Goal: Navigation & Orientation: Find specific page/section

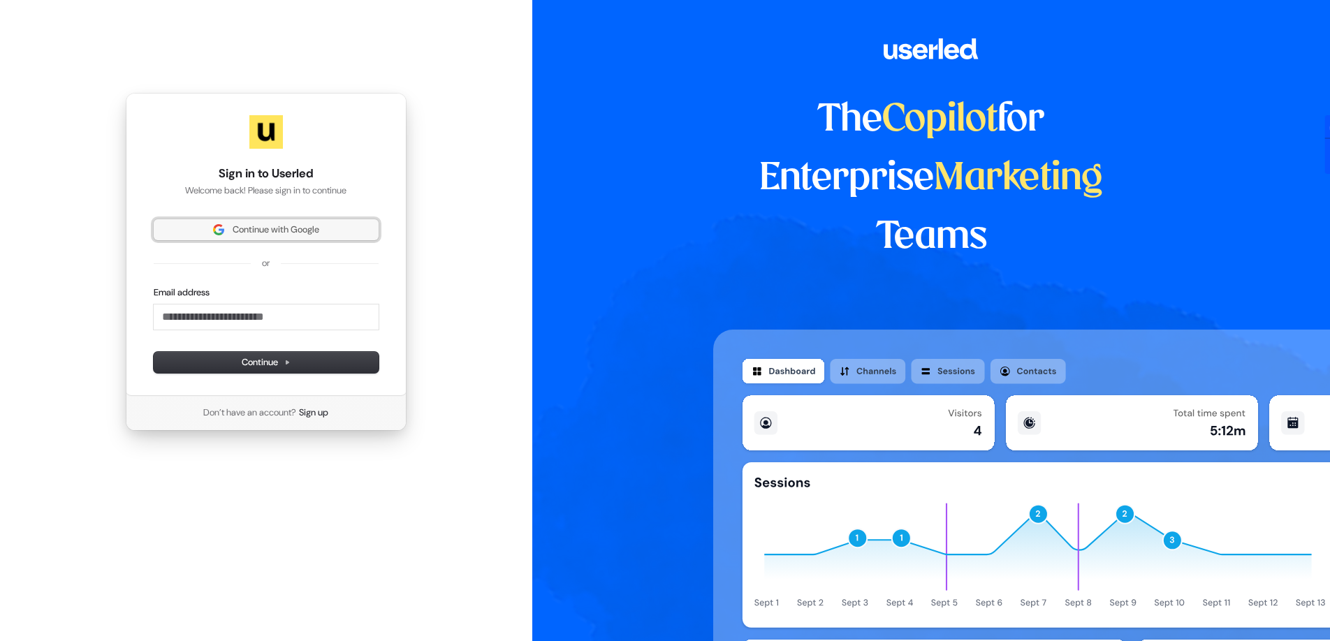
click at [263, 219] on button "Continue with Google" at bounding box center [266, 229] width 225 height 21
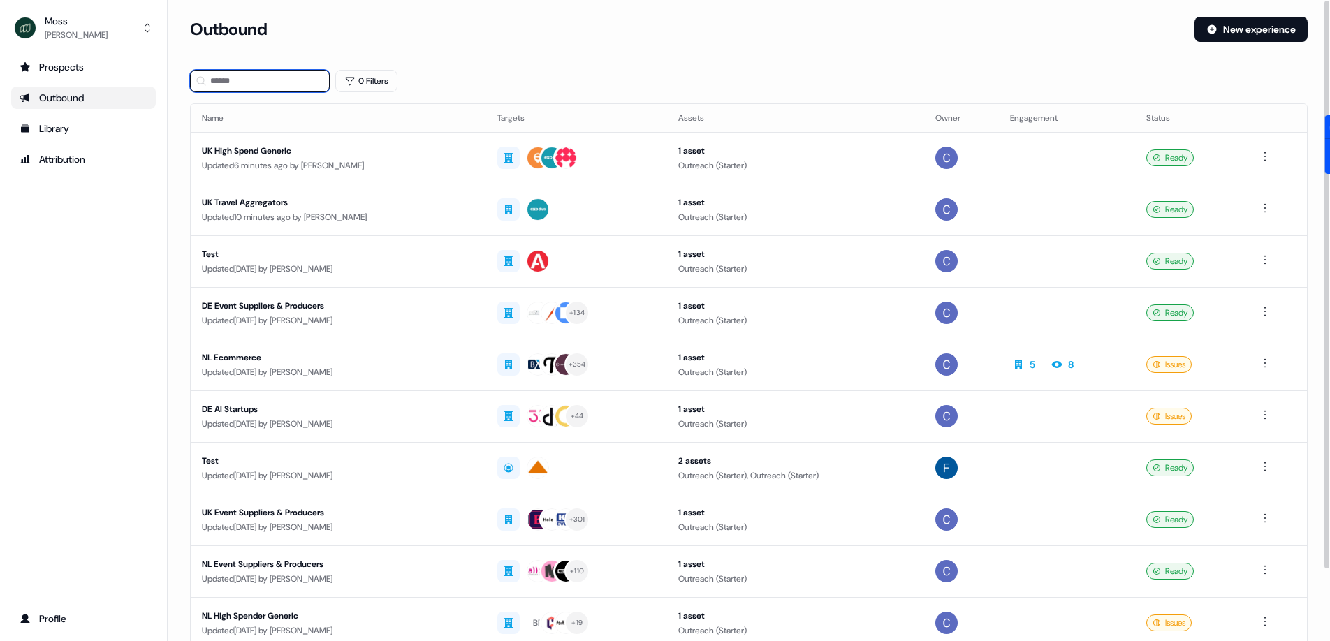
click at [300, 82] on input at bounding box center [260, 81] width 140 height 22
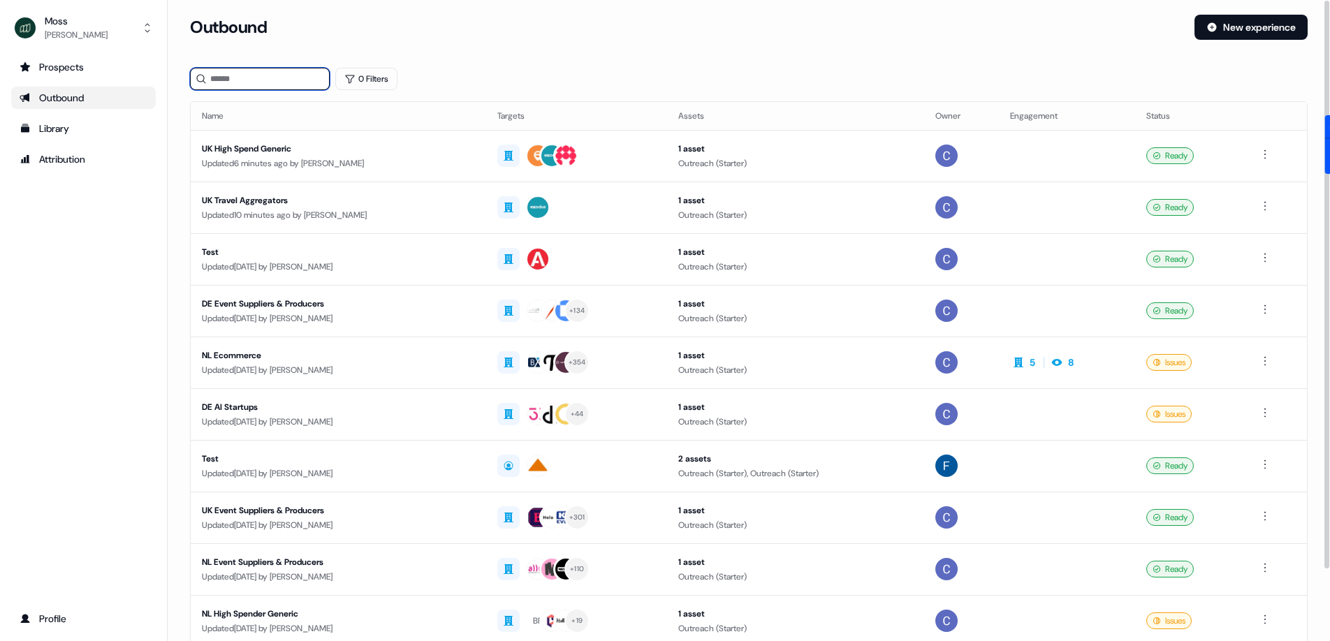
scroll to position [3, 0]
click at [82, 68] on div "Prospects" at bounding box center [84, 67] width 128 height 14
